Goal: Information Seeking & Learning: Understand process/instructions

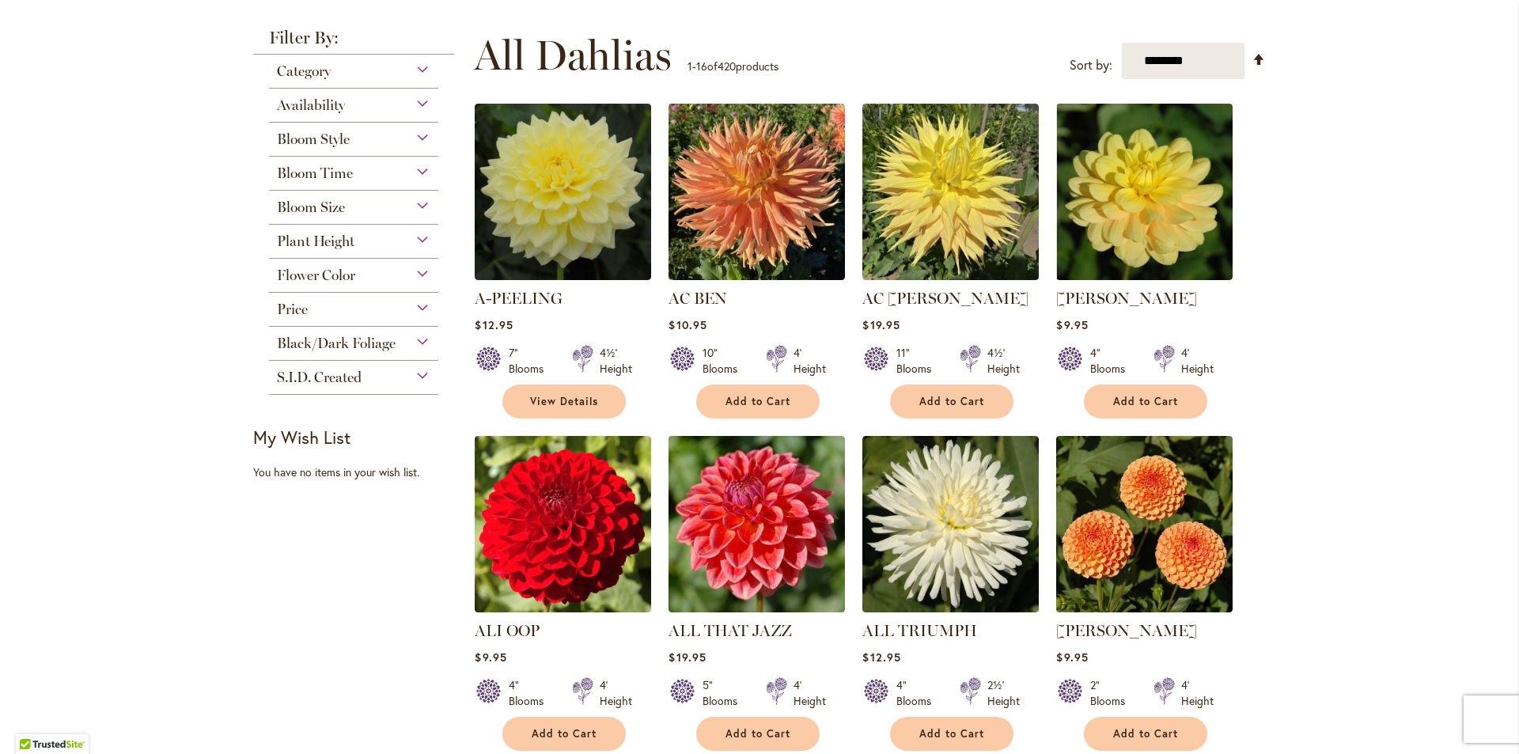
scroll to position [316, 0]
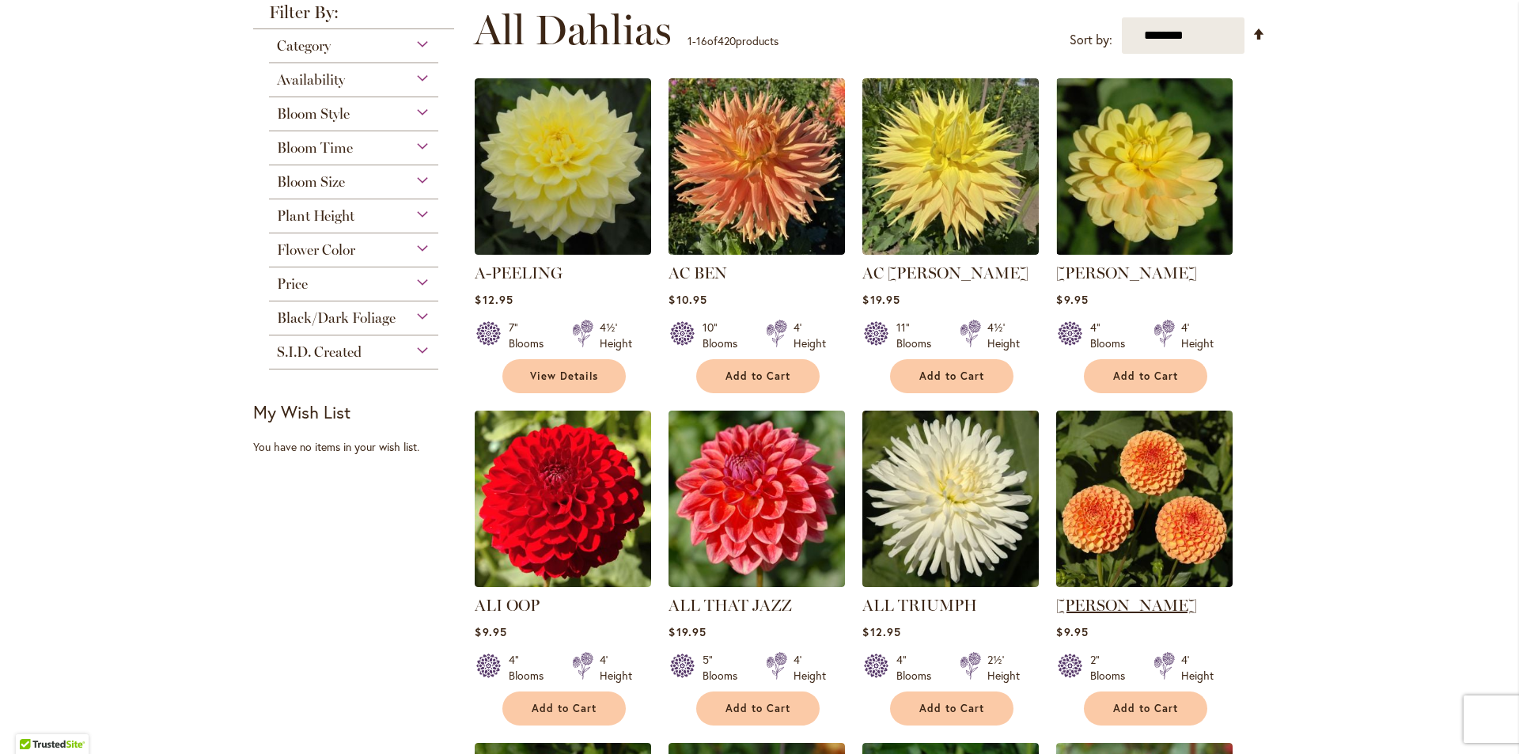
click at [1119, 600] on link "AMBER QUEEN" at bounding box center [1126, 605] width 141 height 19
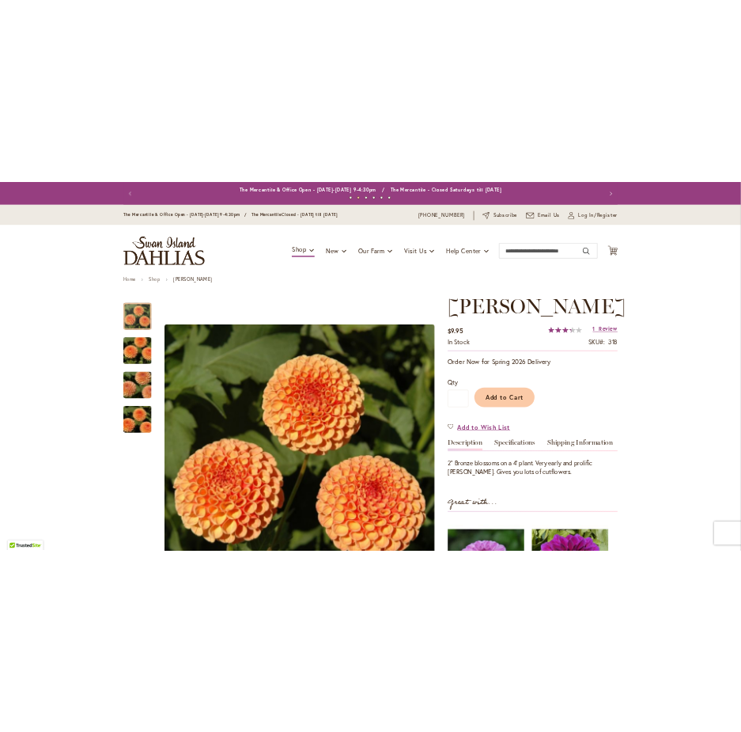
scroll to position [79, 0]
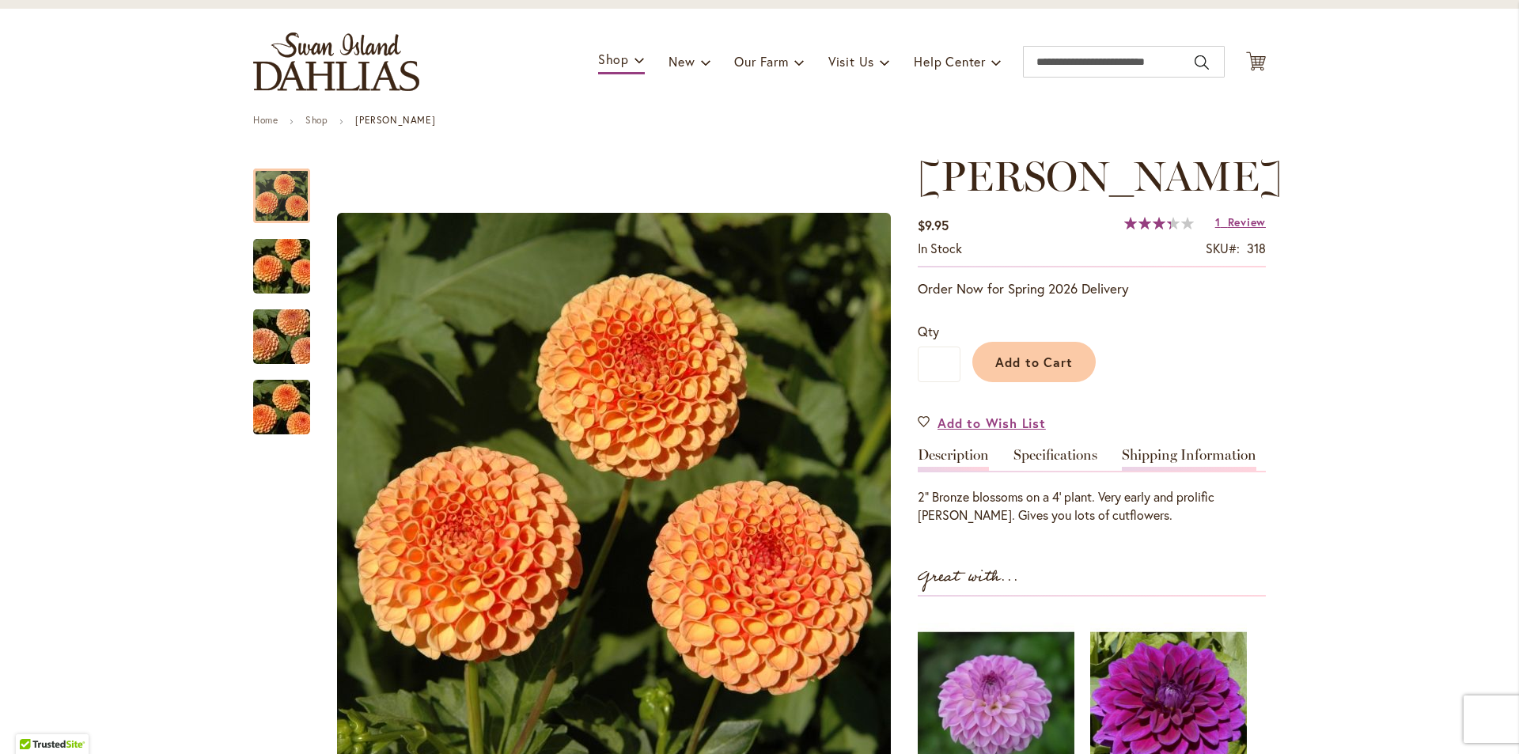
click at [1196, 448] on link "Shipping Information" at bounding box center [1189, 459] width 134 height 23
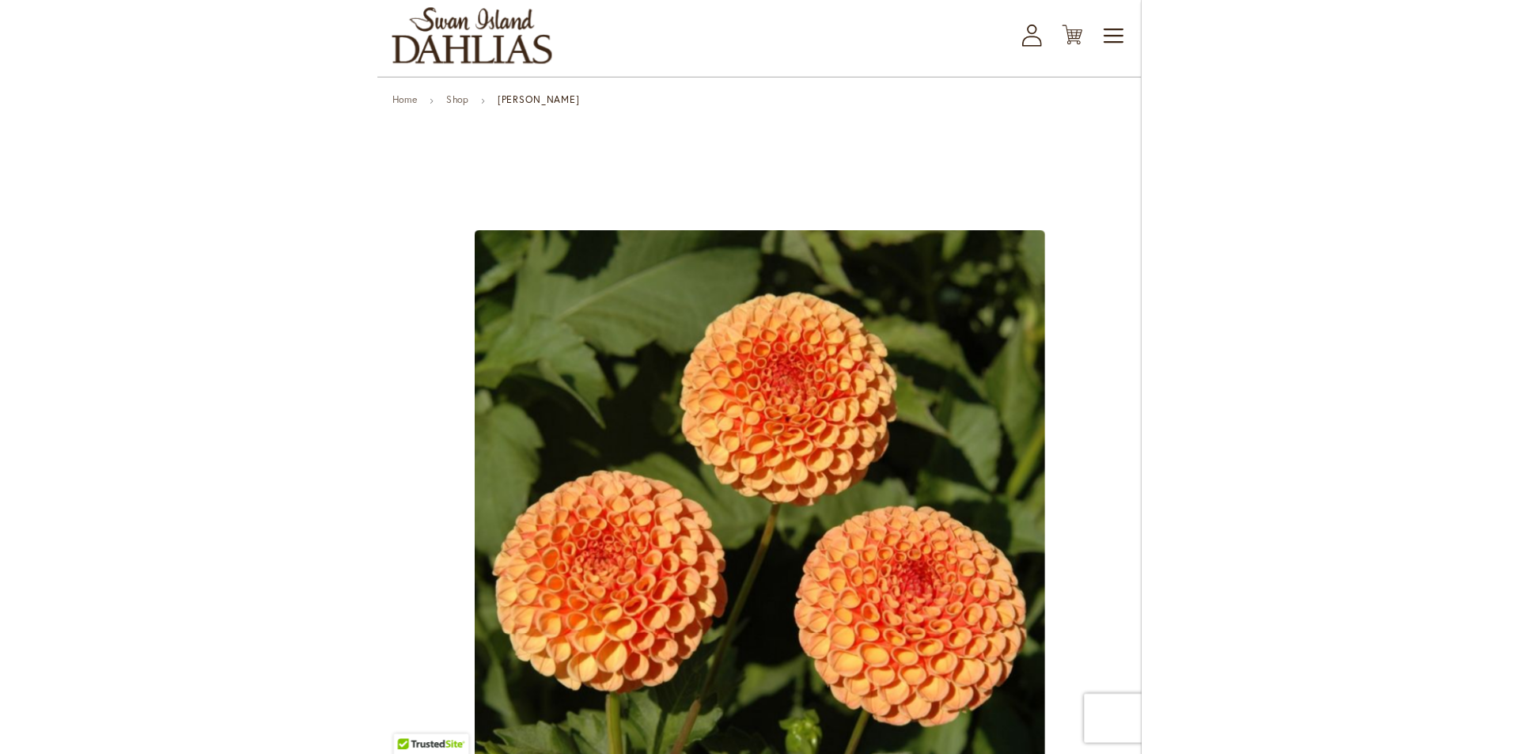
scroll to position [0, 0]
